Goal: Task Accomplishment & Management: Use online tool/utility

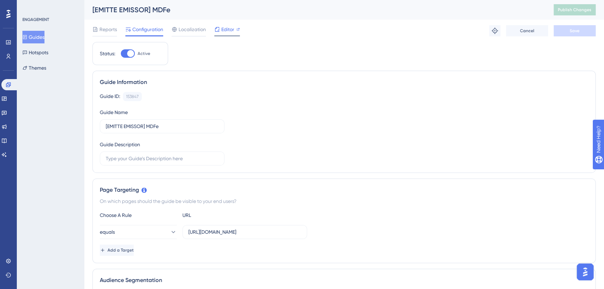
click at [222, 28] on span "Editor" at bounding box center [227, 29] width 13 height 8
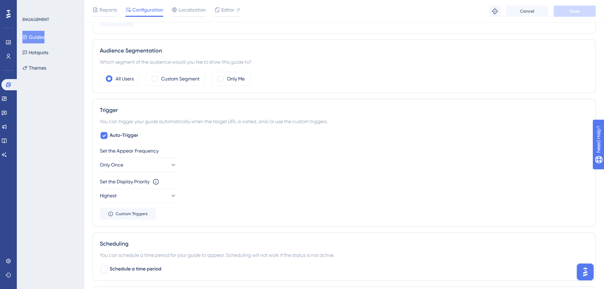
scroll to position [223, 0]
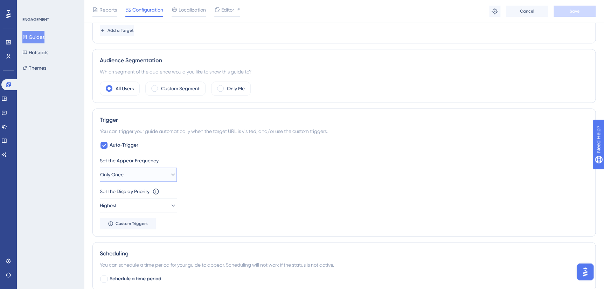
click at [170, 173] on icon at bounding box center [173, 174] width 7 height 7
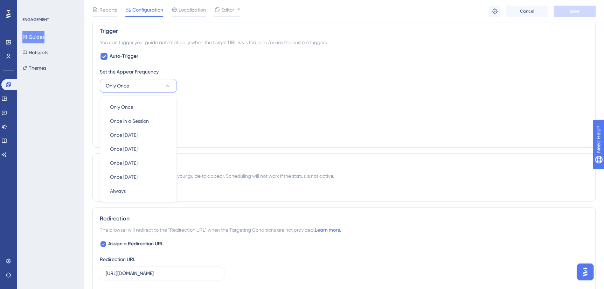
click at [42, 177] on div "ENGAGEMENT Guides Hotspots Themes" at bounding box center [50, 144] width 67 height 289
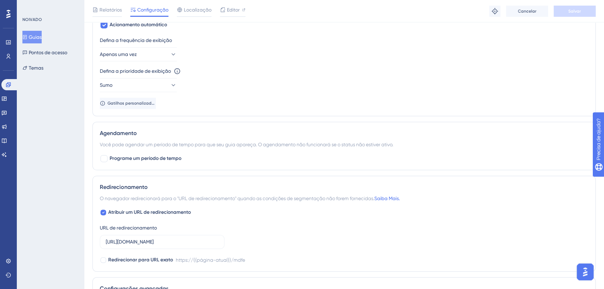
scroll to position [280, 0]
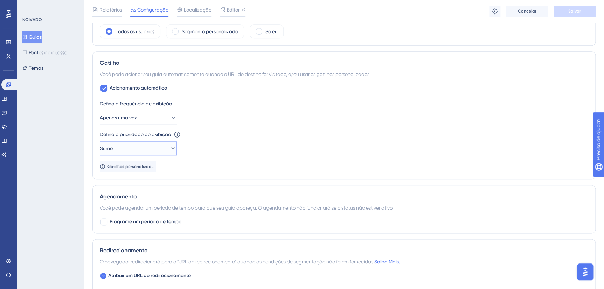
click at [170, 147] on icon at bounding box center [173, 148] width 7 height 7
click at [142, 199] on div "[GEOGRAPHIC_DATA]" at bounding box center [138, 198] width 57 height 14
click at [157, 146] on button "Alto" at bounding box center [138, 149] width 77 height 14
click at [132, 211] on div "[PERSON_NAME]" at bounding box center [138, 212] width 57 height 14
click at [127, 167] on span "Gatilhos personalizados" at bounding box center [131, 167] width 47 height 6
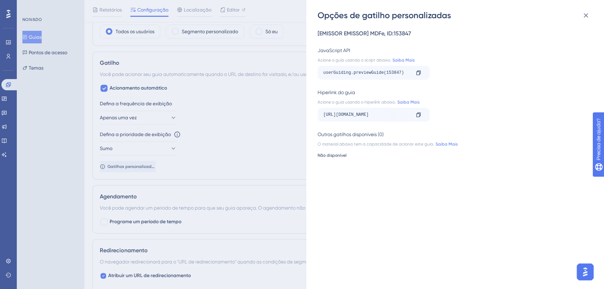
click at [54, 159] on div "Opções de gatilho personalizadas [EMISSOR EMISSOR] MDFe, ID:153847 JavaScript A…" at bounding box center [302, 144] width 604 height 289
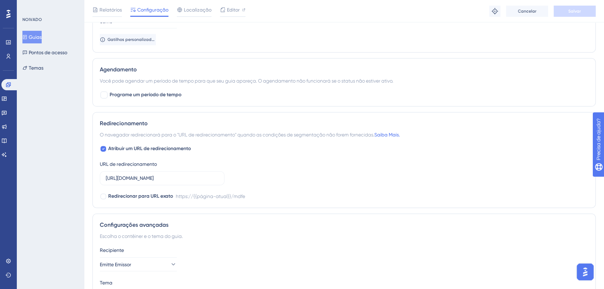
scroll to position [456, 0]
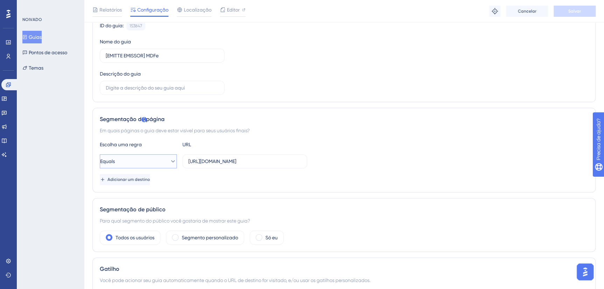
click at [171, 162] on icon at bounding box center [173, 161] width 4 height 2
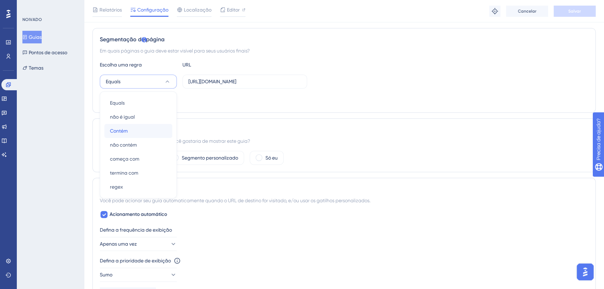
click at [156, 129] on div "Contém Contém" at bounding box center [138, 131] width 57 height 14
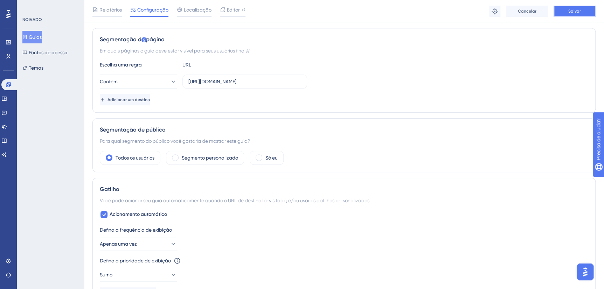
click at [578, 13] on span "Salvar" at bounding box center [575, 11] width 13 height 6
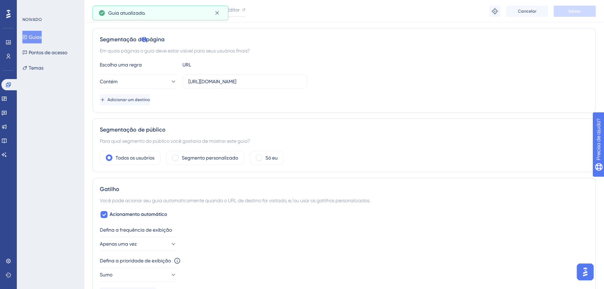
scroll to position [0, 0]
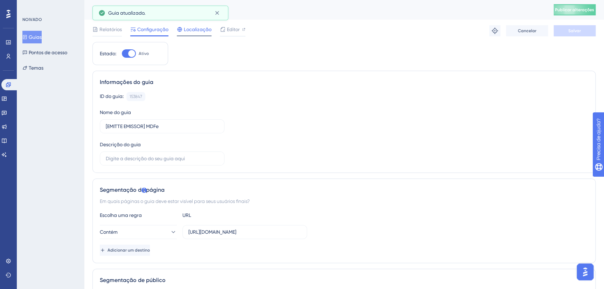
click at [190, 36] on div at bounding box center [194, 35] width 35 height 1
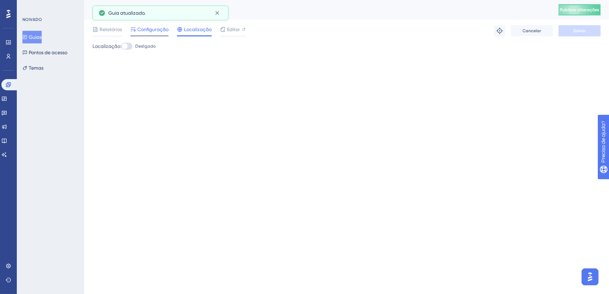
click at [157, 31] on span "Configuração" at bounding box center [152, 29] width 31 height 8
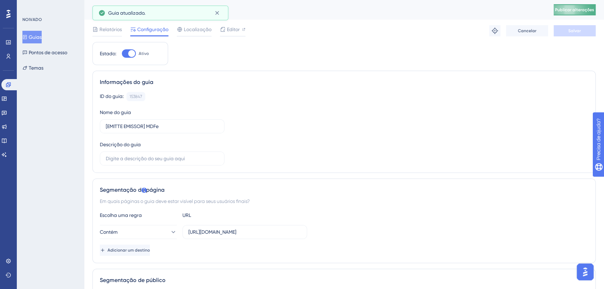
click at [579, 13] on button "Publicar alterações" at bounding box center [575, 9] width 42 height 11
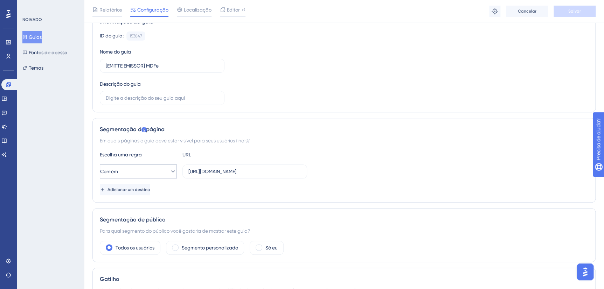
scroll to position [159, 0]
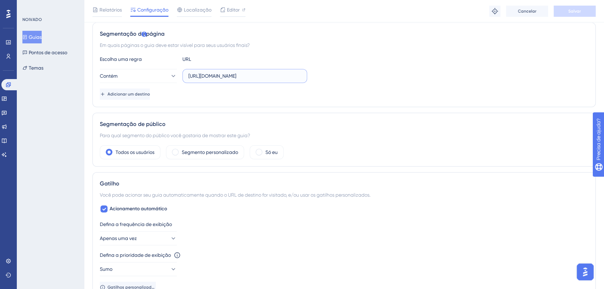
drag, startPoint x: 205, startPoint y: 74, endPoint x: 204, endPoint y: 104, distance: 30.1
click at [277, 70] on label "[URL][DOMAIN_NAME]" at bounding box center [245, 76] width 125 height 14
click at [171, 75] on button "Contém" at bounding box center [138, 76] width 77 height 14
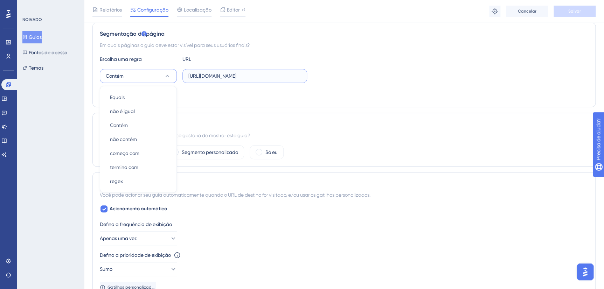
click at [234, 74] on input "[URL][DOMAIN_NAME]" at bounding box center [244, 76] width 113 height 8
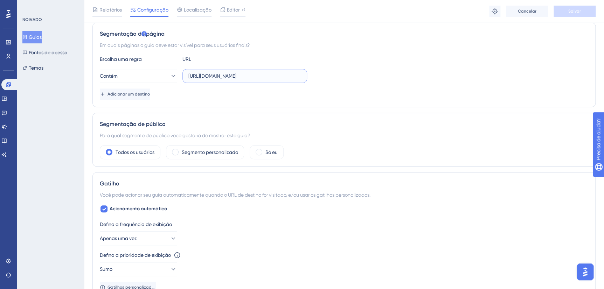
drag, startPoint x: 203, startPoint y: 73, endPoint x: 296, endPoint y: 74, distance: 93.2
click at [294, 74] on input "[URL][DOMAIN_NAME]" at bounding box center [244, 76] width 113 height 8
click at [66, 147] on div "NOIVADO Guias Pontos de acesso Temas" at bounding box center [50, 144] width 67 height 289
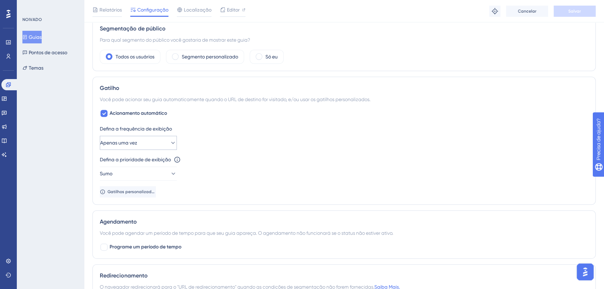
scroll to position [287, 0]
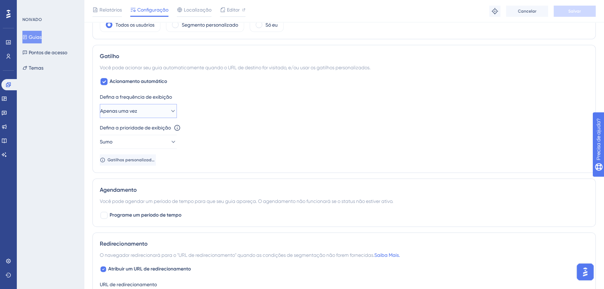
click at [170, 108] on icon at bounding box center [173, 111] width 7 height 7
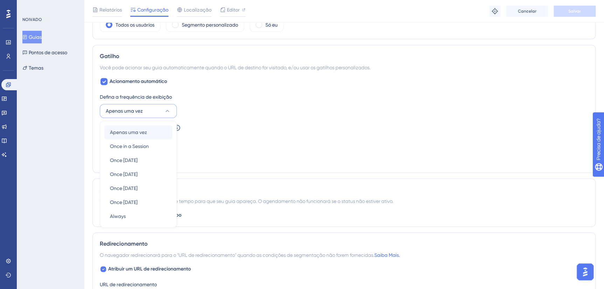
scroll to position [313, 0]
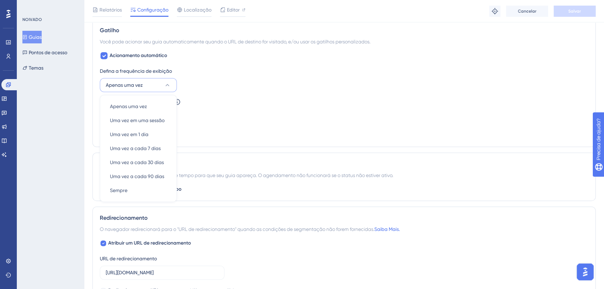
click at [156, 85] on button "Apenas uma vez" at bounding box center [138, 85] width 77 height 14
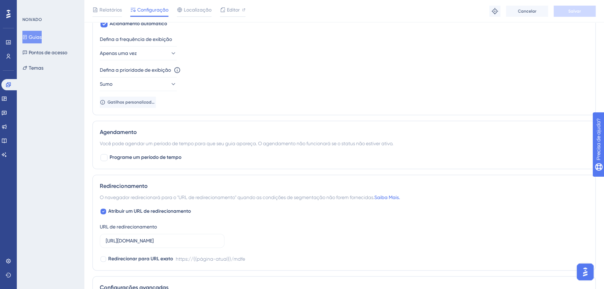
scroll to position [408, 0]
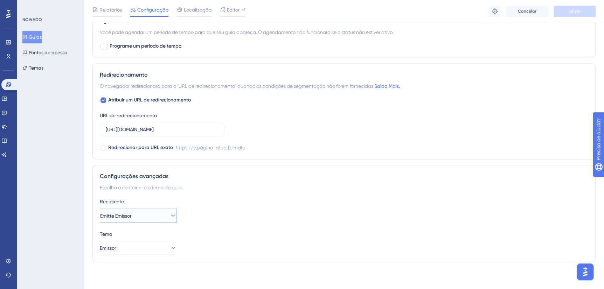
click at [142, 219] on button "Emitte Emissor" at bounding box center [138, 216] width 77 height 14
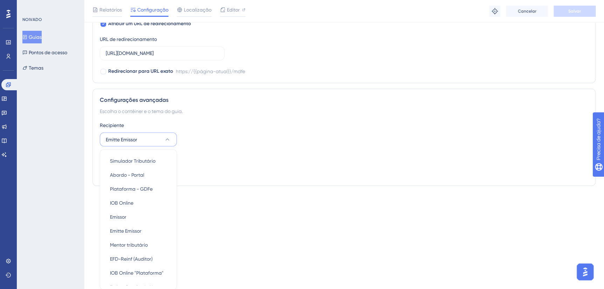
click at [36, 210] on div "NOIVADO Guias Pontos de acesso Temas" at bounding box center [50, 144] width 67 height 289
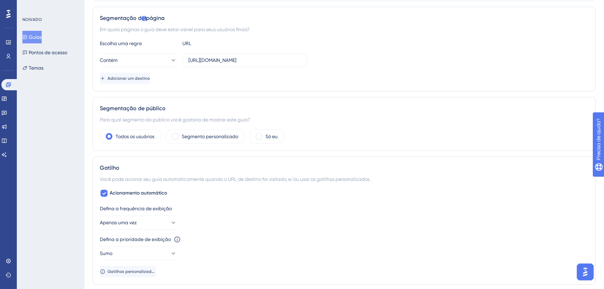
scroll to position [0, 0]
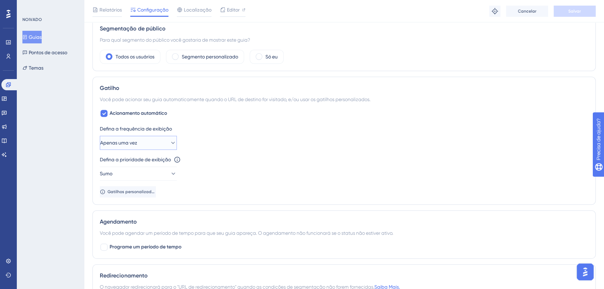
click at [159, 145] on button "Apenas uma vez" at bounding box center [138, 143] width 77 height 14
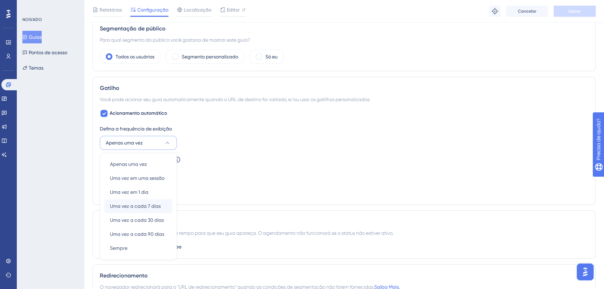
scroll to position [316, 0]
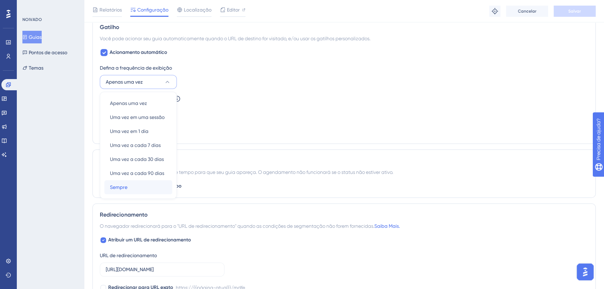
click at [137, 188] on div "Sempre Sempre" at bounding box center [138, 187] width 57 height 14
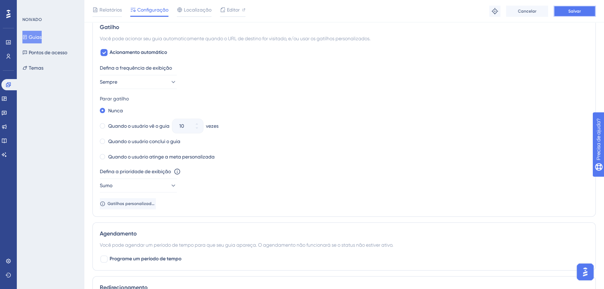
click at [579, 12] on span "Salvar" at bounding box center [575, 11] width 13 height 6
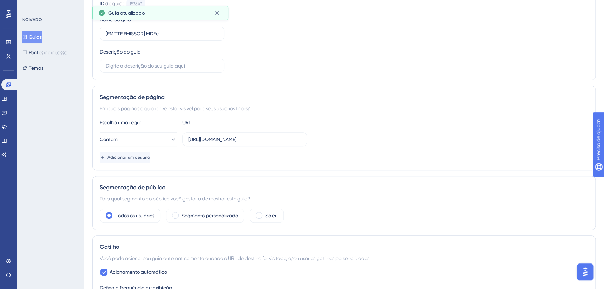
scroll to position [0, 0]
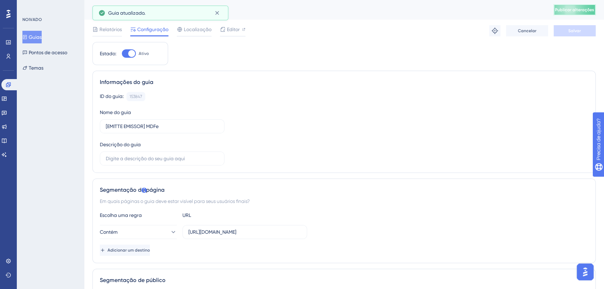
click at [576, 10] on span "Publicar alterações" at bounding box center [574, 10] width 39 height 6
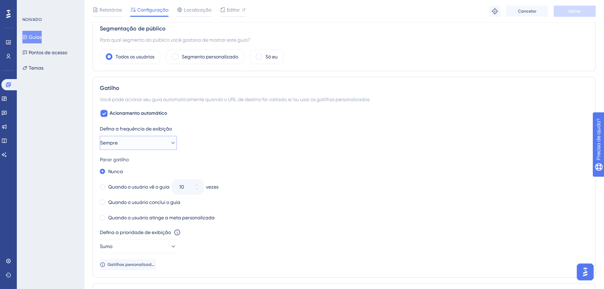
click at [149, 139] on button "Sempre" at bounding box center [138, 143] width 77 height 14
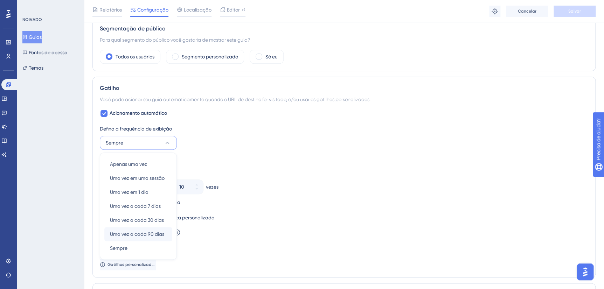
scroll to position [316, 0]
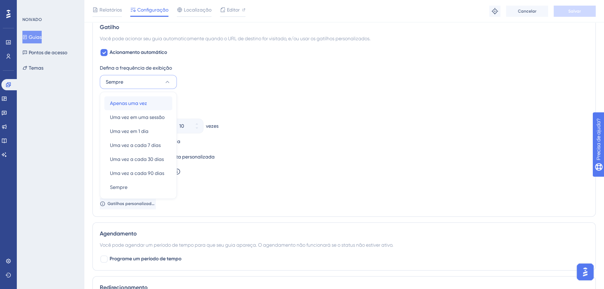
click at [146, 103] on span "Apenas uma vez" at bounding box center [128, 103] width 37 height 8
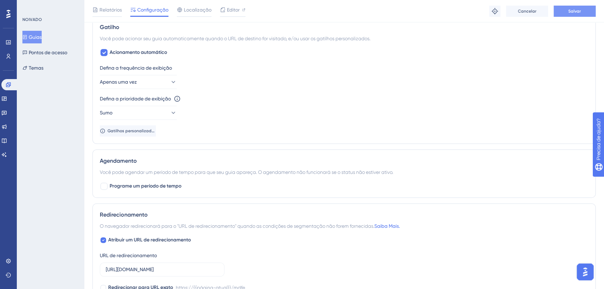
click at [585, 10] on button "Salvar" at bounding box center [575, 11] width 42 height 11
click at [228, 12] on span "Editor" at bounding box center [233, 10] width 13 height 8
click at [108, 7] on span "Relatórios" at bounding box center [110, 10] width 22 height 8
click at [111, 8] on span "Relatórios" at bounding box center [110, 10] width 22 height 8
click at [106, 10] on span "Relatórios" at bounding box center [110, 10] width 22 height 8
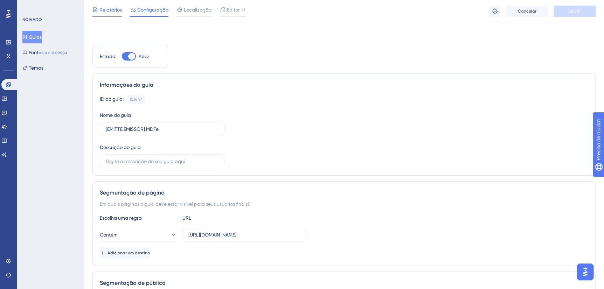
click at [112, 13] on span "Relatórios" at bounding box center [110, 10] width 22 height 8
